Goal: Navigation & Orientation: Find specific page/section

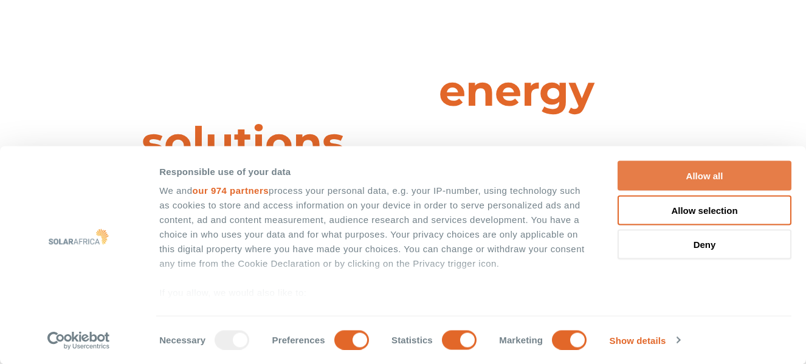
scroll to position [1304, 0]
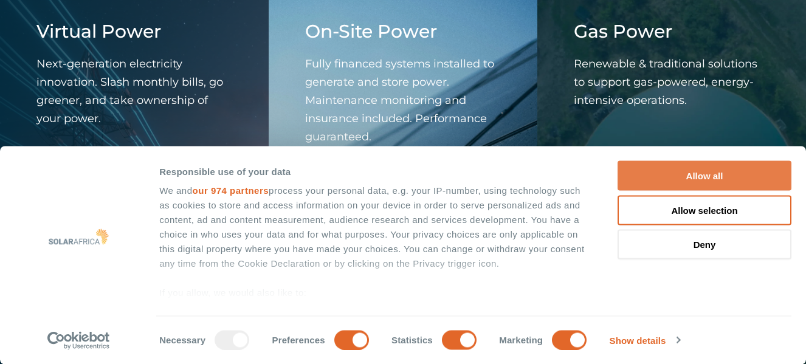
click at [727, 174] on button "Allow all" at bounding box center [705, 176] width 174 height 30
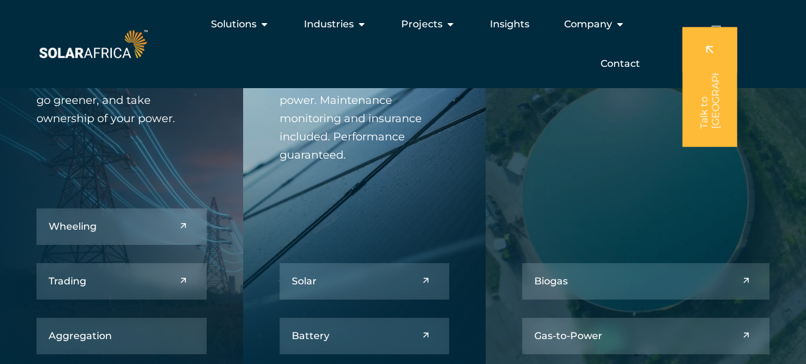
scroll to position [1296, 0]
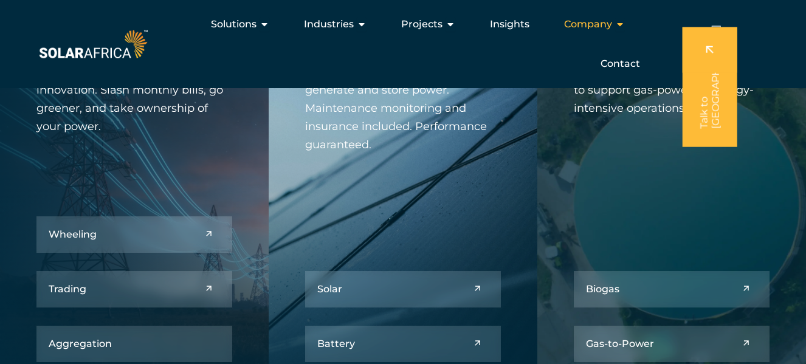
click at [620, 27] on icon "Menu" at bounding box center [620, 24] width 10 height 10
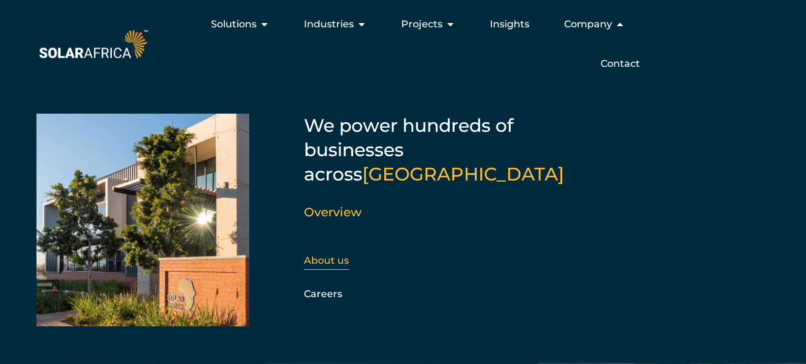
click at [341, 255] on link "About us" at bounding box center [326, 261] width 45 height 12
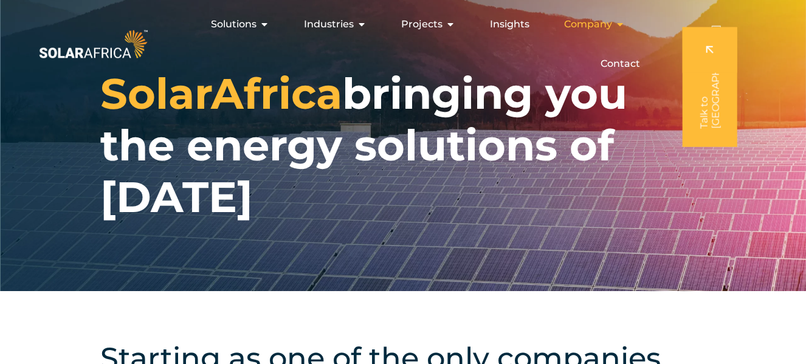
click at [617, 20] on icon "Menu" at bounding box center [620, 24] width 10 height 10
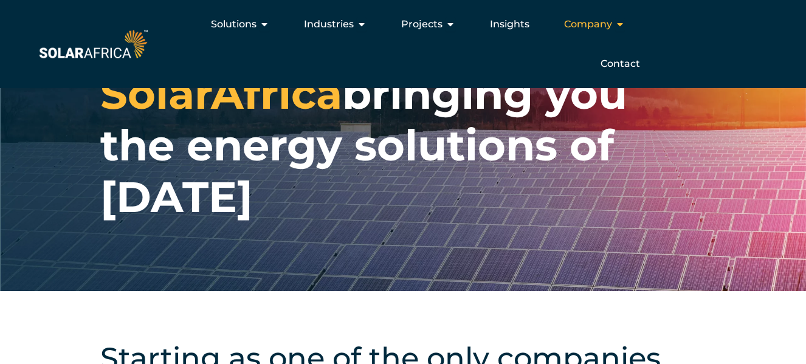
click at [617, 20] on icon "Menu" at bounding box center [620, 24] width 10 height 10
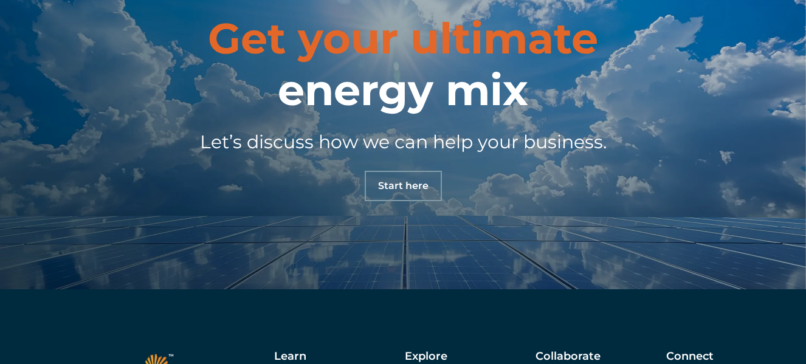
scroll to position [4085, 0]
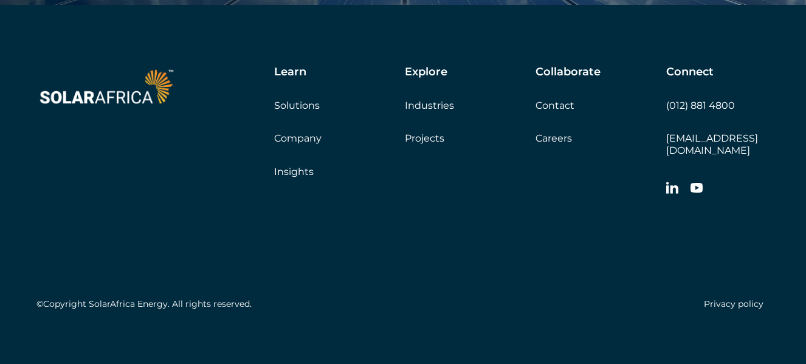
click at [316, 137] on link "Company" at bounding box center [297, 139] width 47 height 12
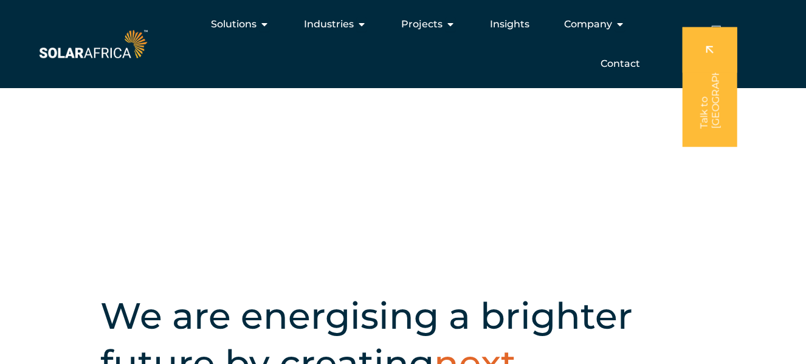
scroll to position [111, 0]
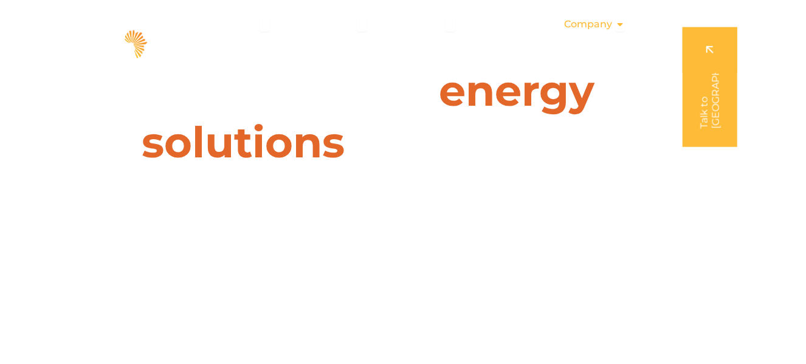
click at [619, 24] on icon "Menu" at bounding box center [620, 24] width 10 height 10
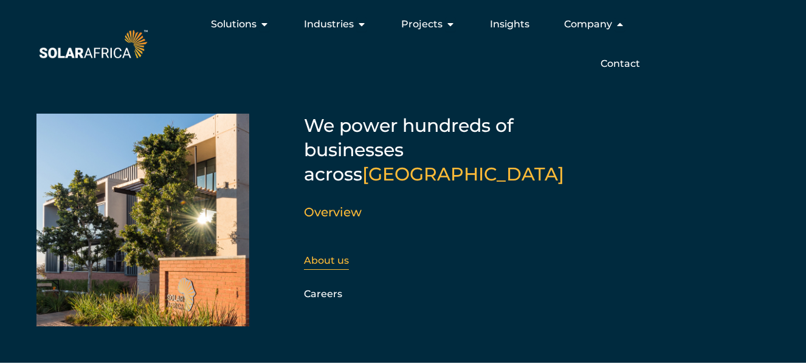
click at [341, 255] on link "About us" at bounding box center [326, 261] width 45 height 12
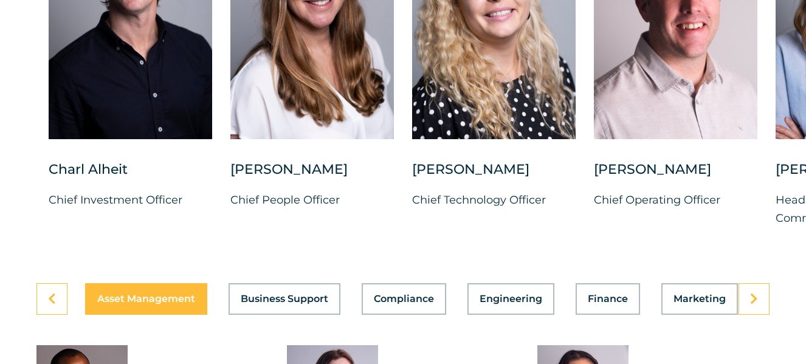
scroll to position [3261, 0]
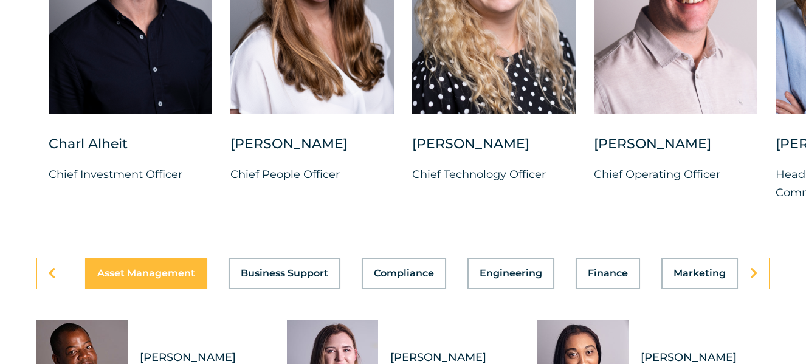
drag, startPoint x: 812, startPoint y: 23, endPoint x: 825, endPoint y: 253, distance: 230.2
click at [751, 289] on link at bounding box center [754, 274] width 31 height 32
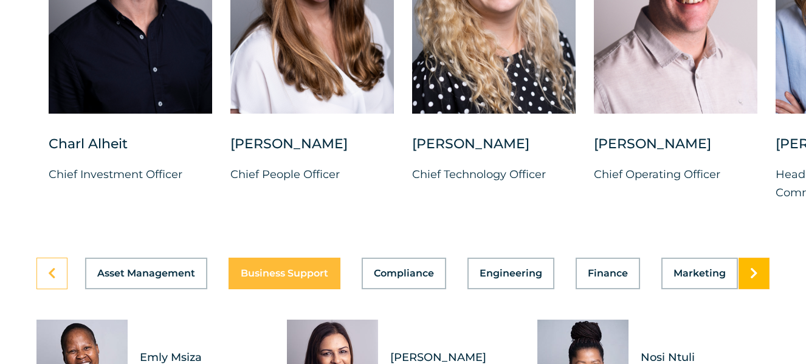
click at [757, 280] on icon at bounding box center [754, 274] width 8 height 12
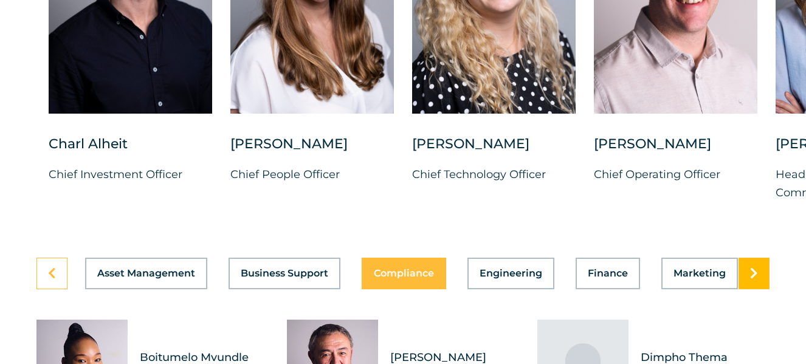
click at [757, 280] on icon at bounding box center [754, 274] width 8 height 12
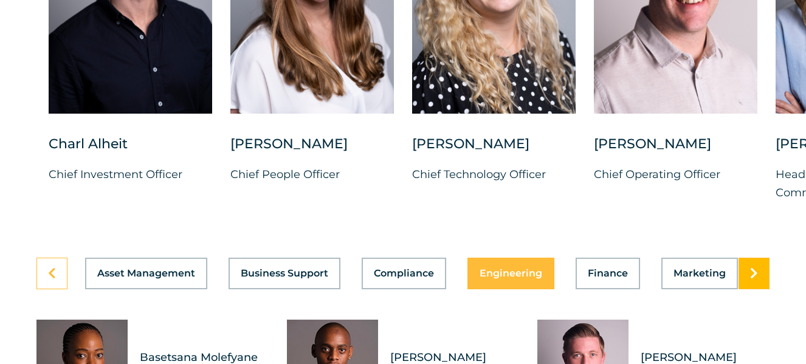
click at [757, 280] on icon at bounding box center [754, 274] width 8 height 12
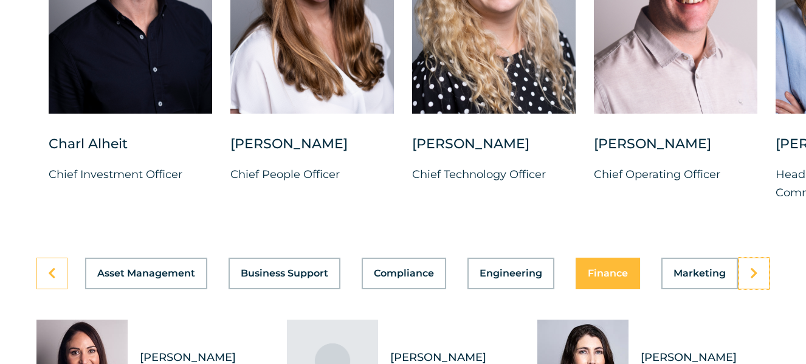
scroll to position [3298, 0]
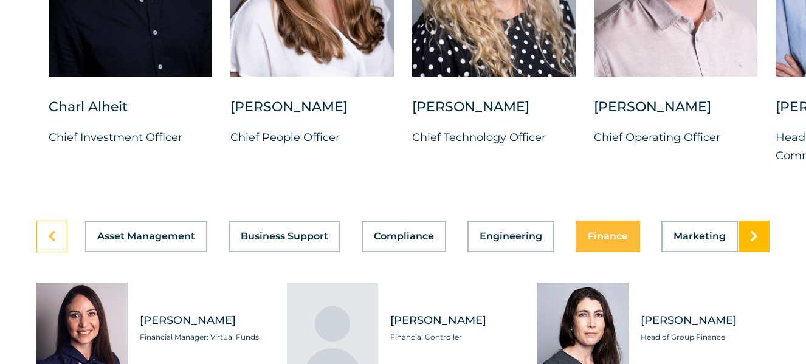
click at [749, 252] on link at bounding box center [754, 237] width 31 height 32
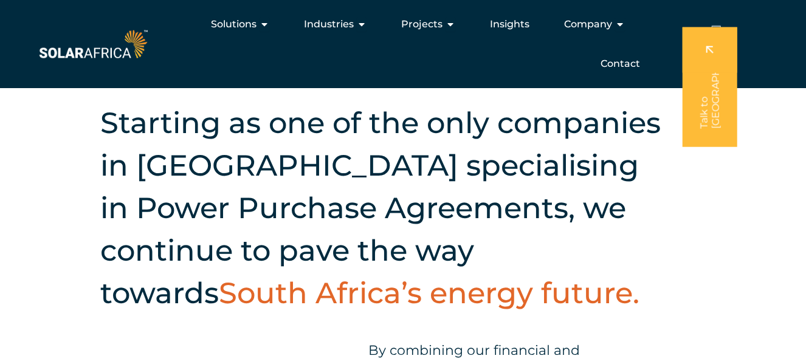
scroll to position [0, 0]
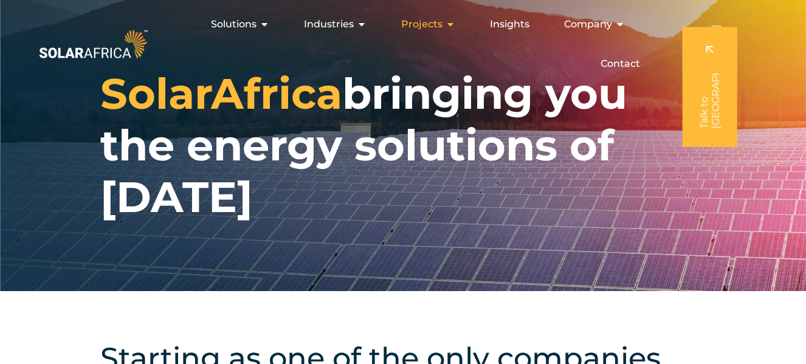
click at [451, 24] on icon "Menu" at bounding box center [451, 24] width 10 height 10
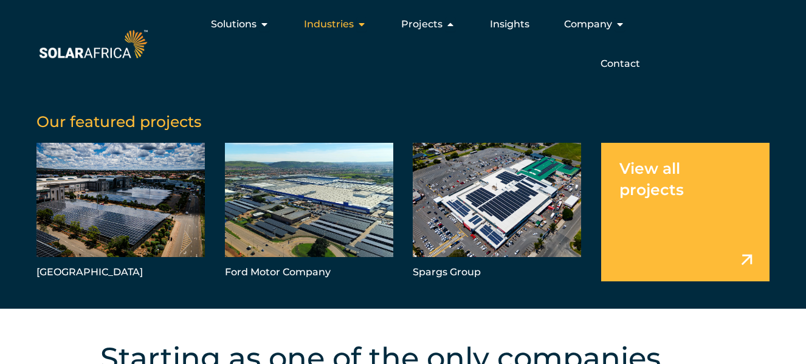
click at [364, 27] on icon "Menu" at bounding box center [362, 24] width 10 height 10
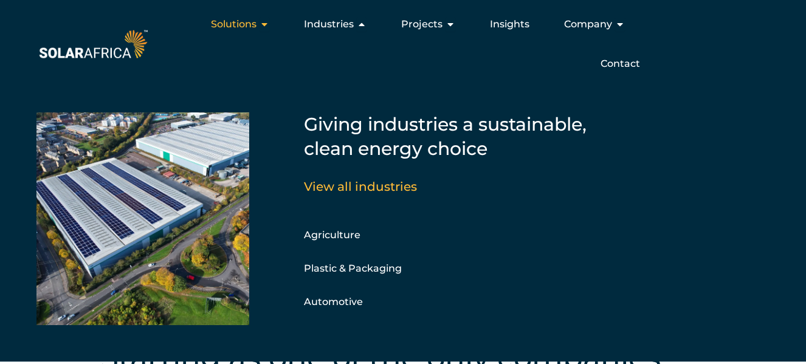
click at [266, 29] on icon "Menu" at bounding box center [265, 24] width 10 height 10
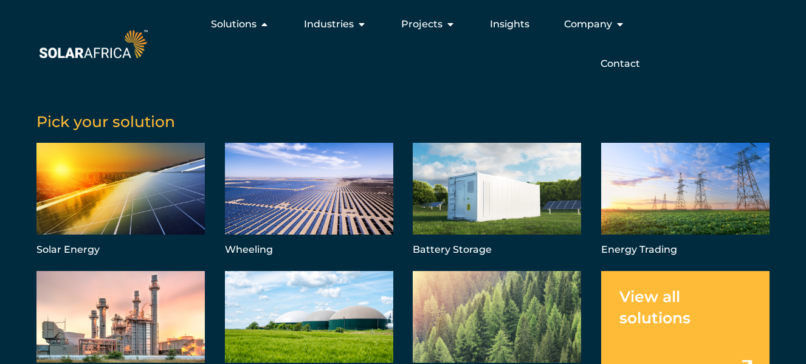
scroll to position [21, 0]
